Goal: Task Accomplishment & Management: Use online tool/utility

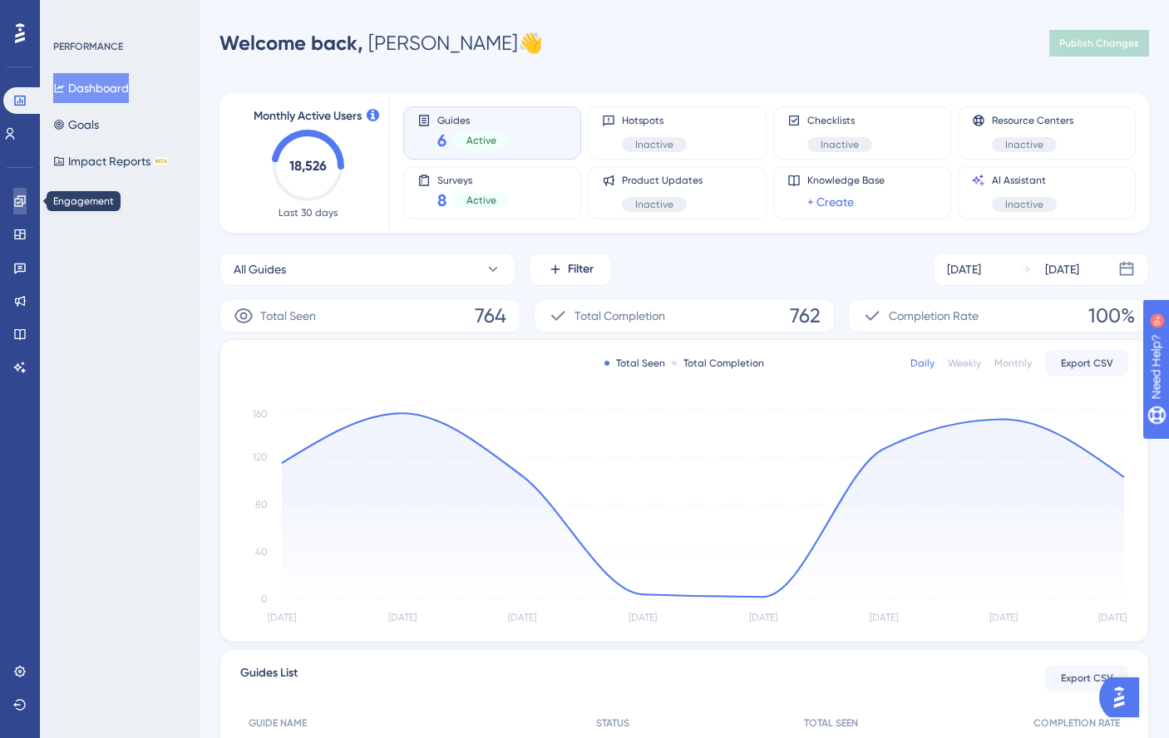
click at [19, 204] on icon at bounding box center [19, 201] width 13 height 13
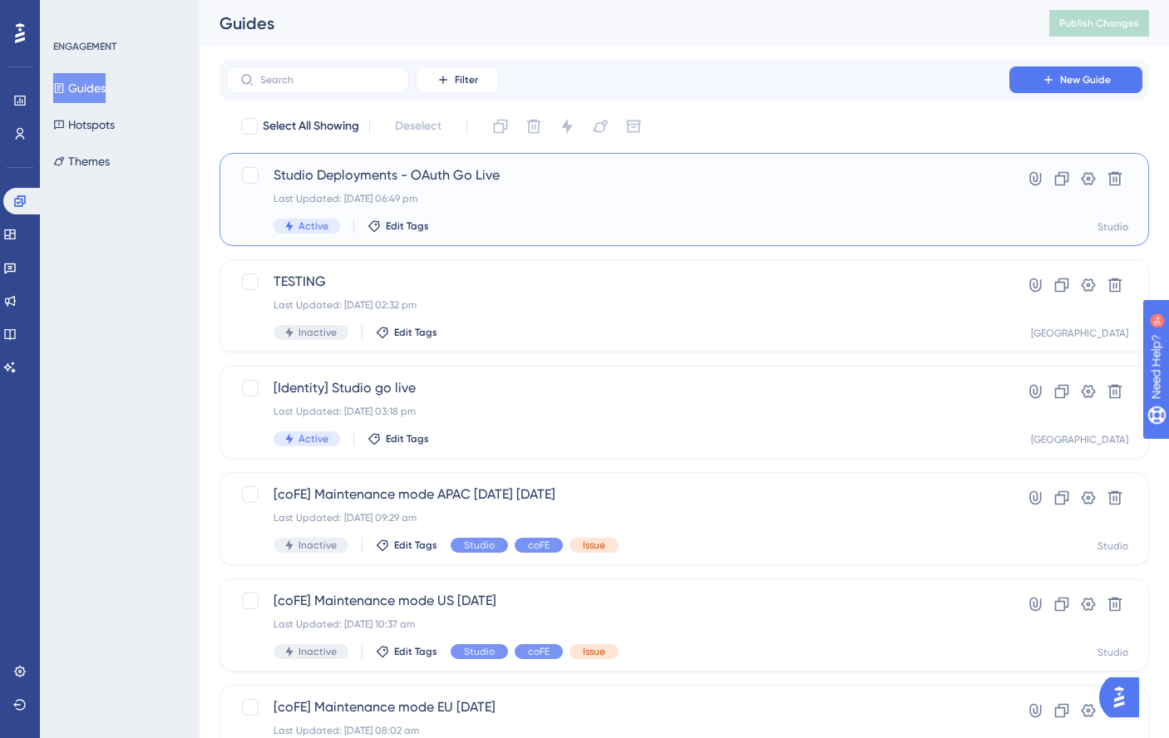
click at [513, 204] on div "Last Updated: [DATE] 06:49 pm" at bounding box center [617, 198] width 688 height 13
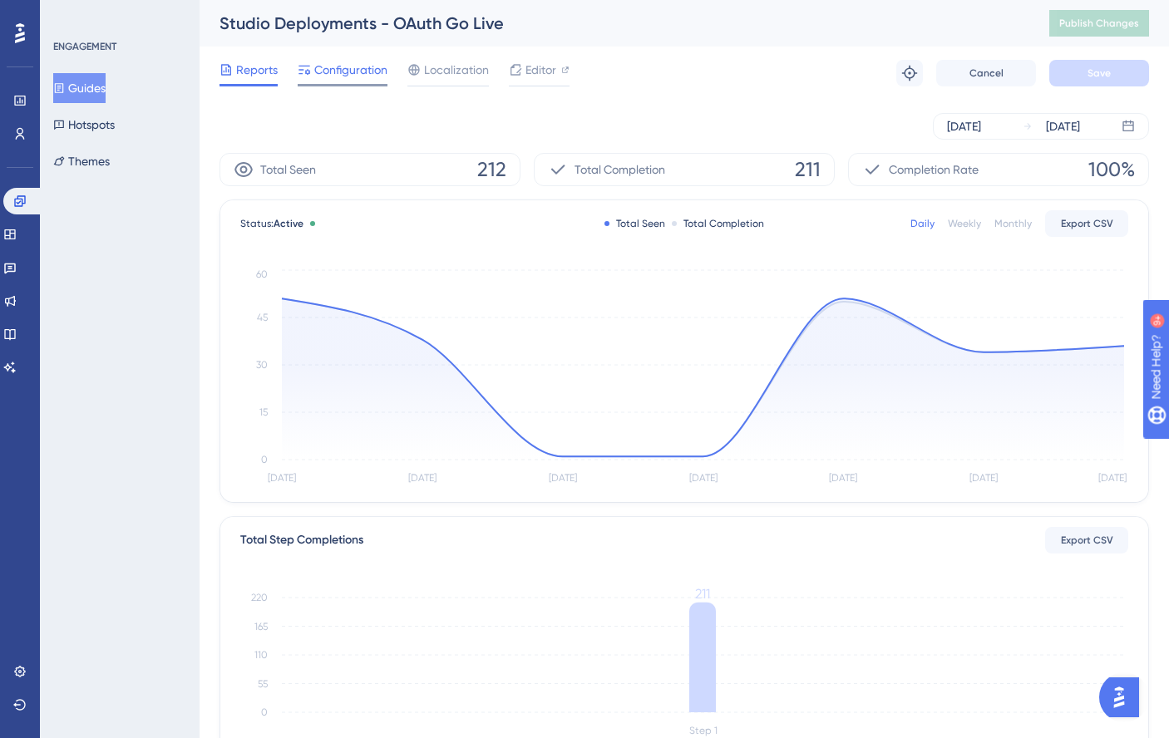
click at [326, 69] on span "Configuration" at bounding box center [350, 70] width 73 height 20
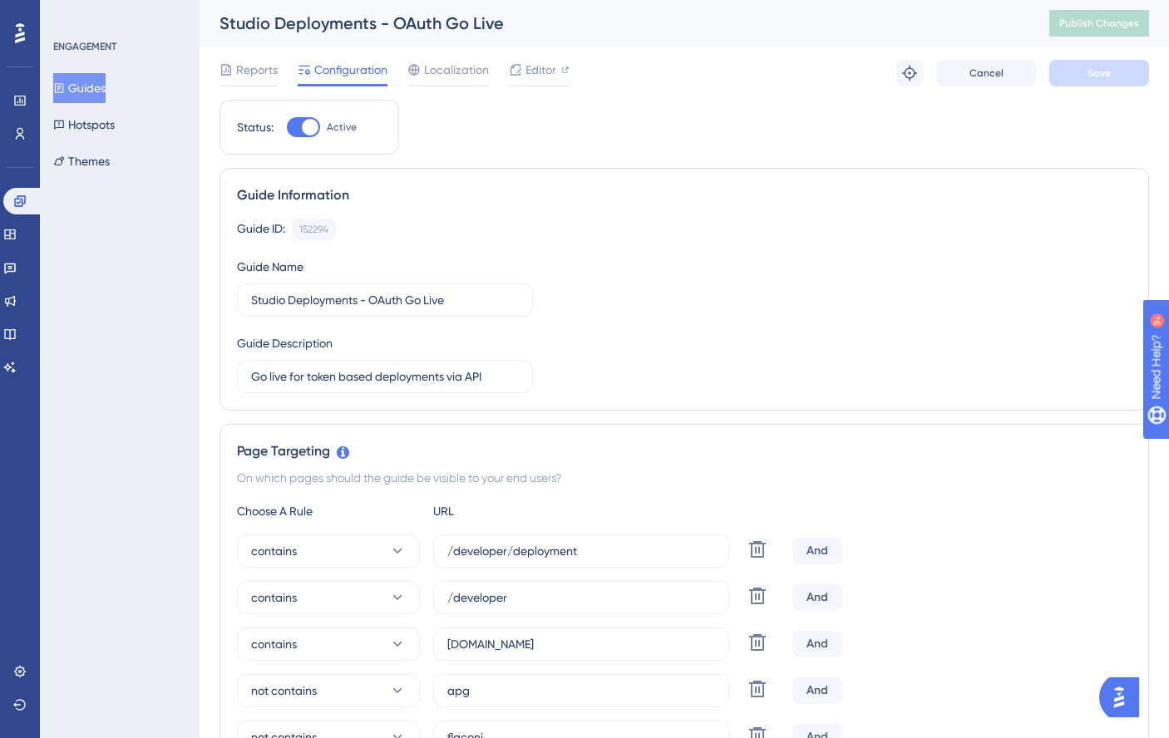
drag, startPoint x: 248, startPoint y: 70, endPoint x: 463, endPoint y: 93, distance: 216.6
click at [248, 70] on span "Reports" at bounding box center [257, 70] width 42 height 20
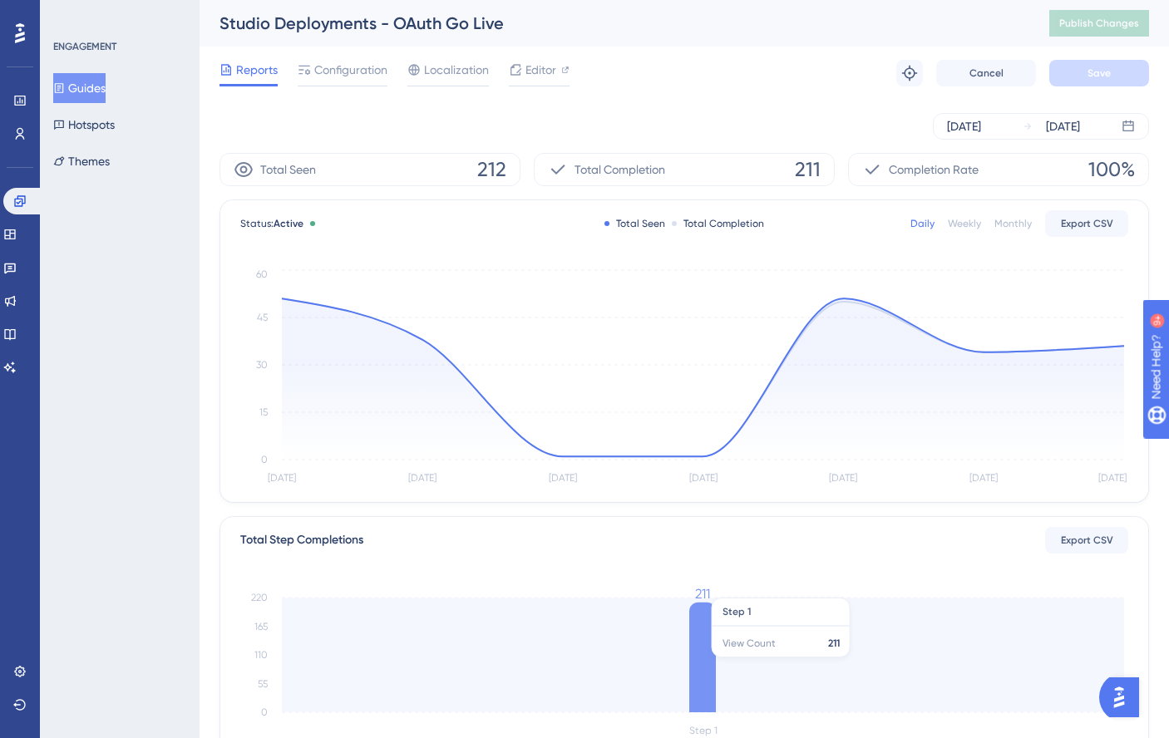
click at [698, 665] on icon at bounding box center [702, 658] width 27 height 110
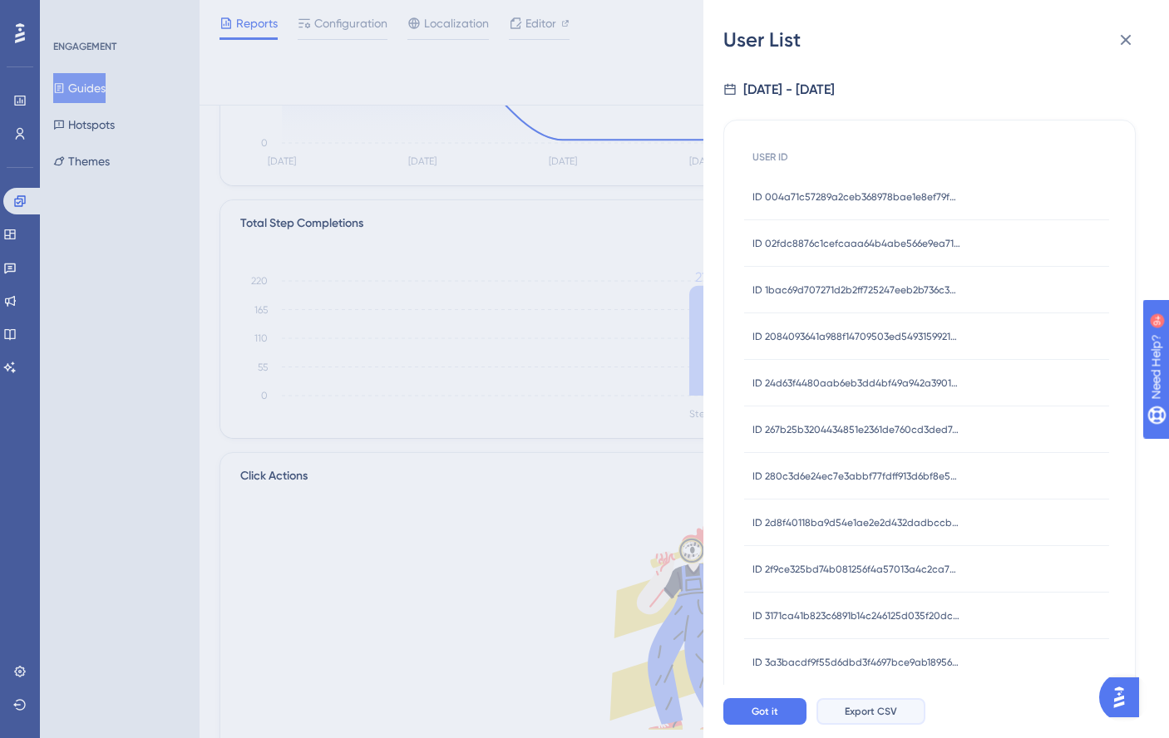
click at [860, 707] on span "Export CSV" at bounding box center [871, 711] width 52 height 13
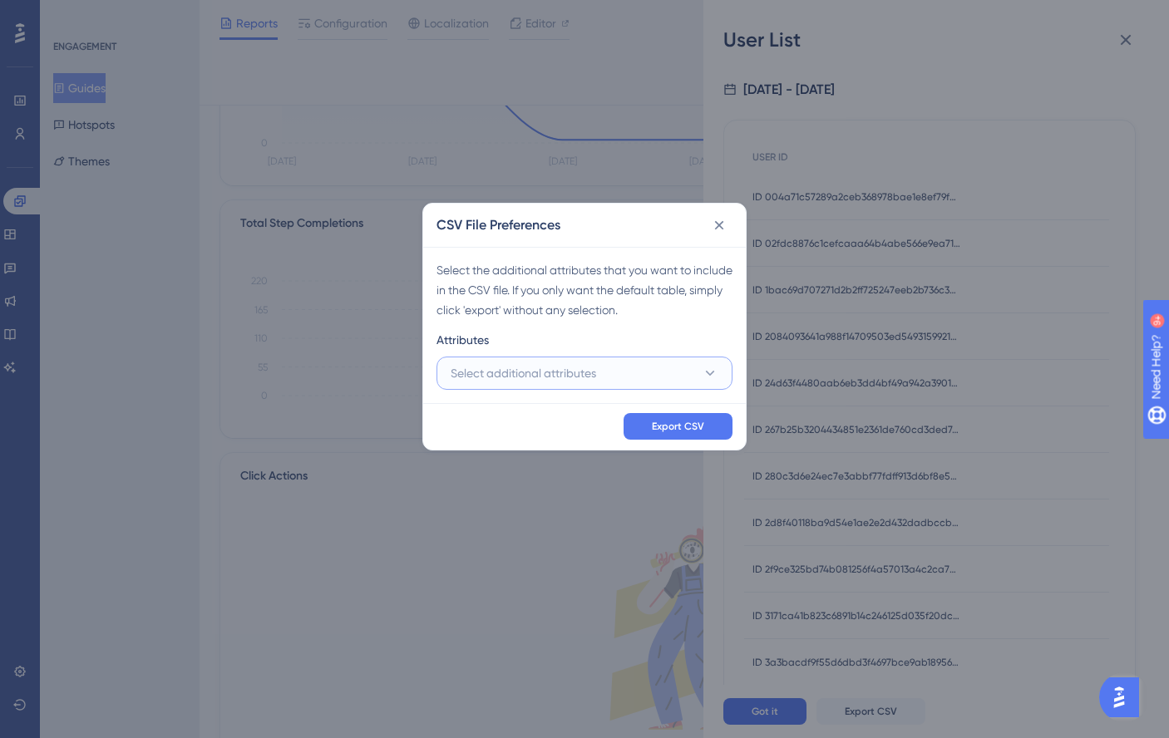
click at [668, 366] on button "Select additional attributes" at bounding box center [584, 373] width 296 height 33
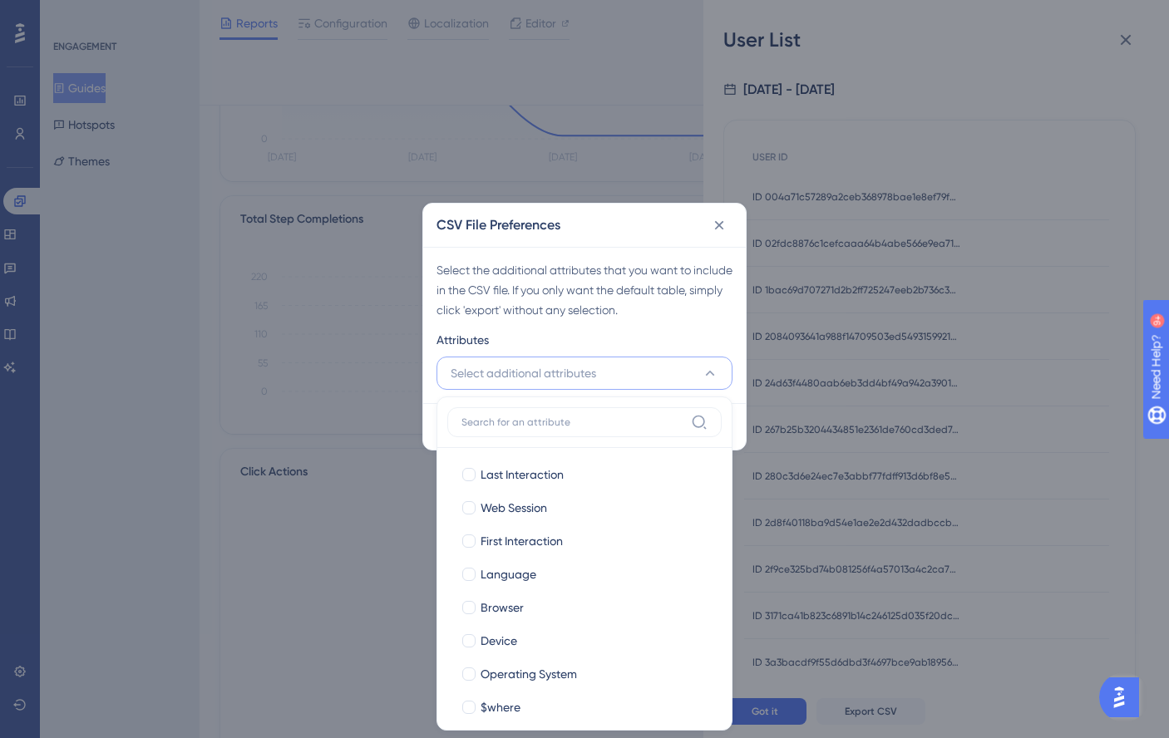
click at [599, 257] on div "Select the additional attributes that you want to include in the CSV file. If y…" at bounding box center [584, 325] width 323 height 156
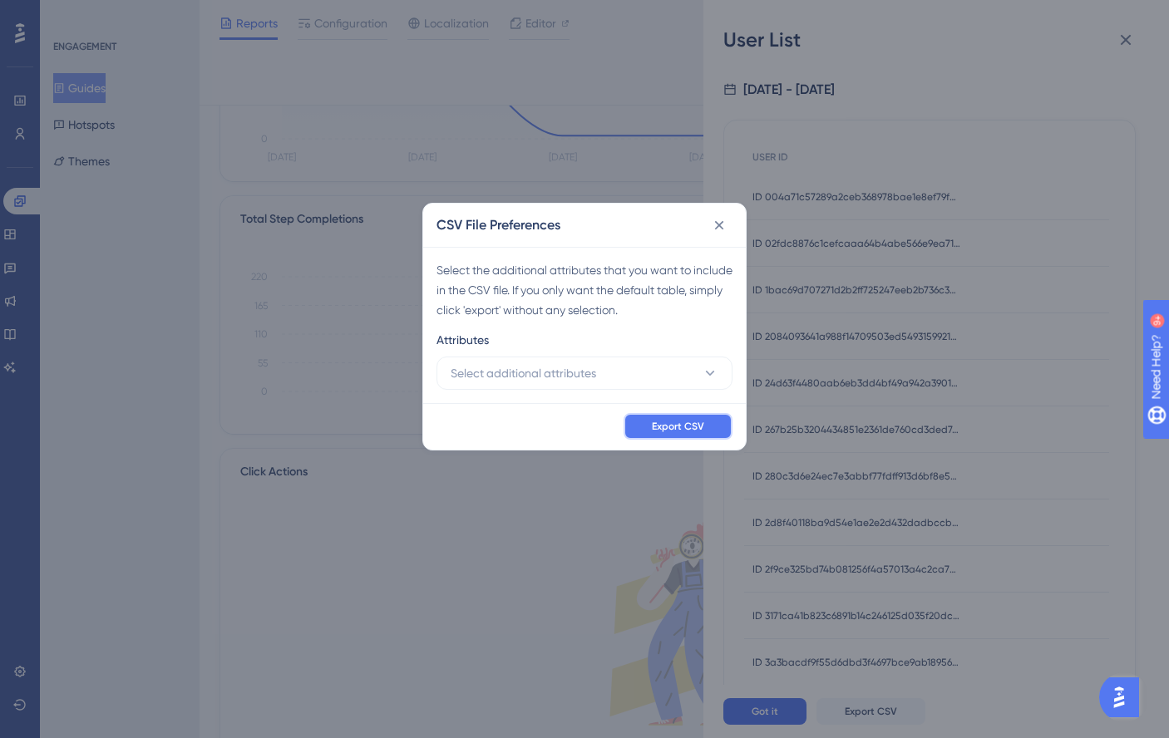
click at [678, 431] on span "Export CSV" at bounding box center [678, 426] width 52 height 13
